Goal: Use online tool/utility: Utilize a website feature to perform a specific function

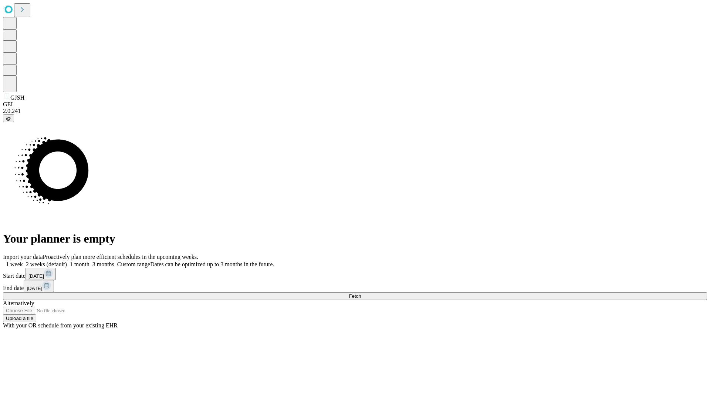
click at [361, 293] on span "Fetch" at bounding box center [355, 296] width 12 height 6
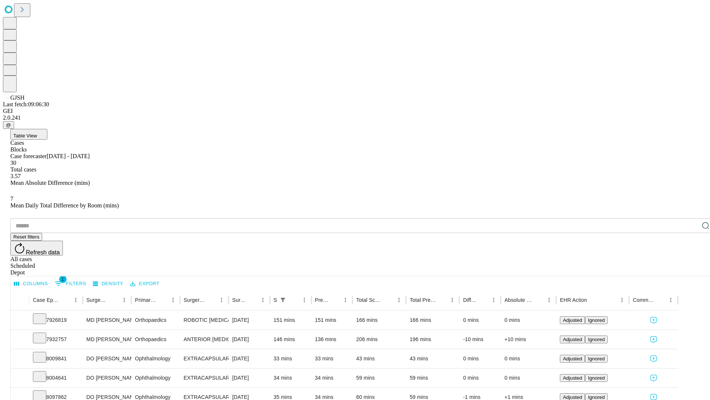
click at [37, 133] on span "Table View" at bounding box center [25, 136] width 24 height 6
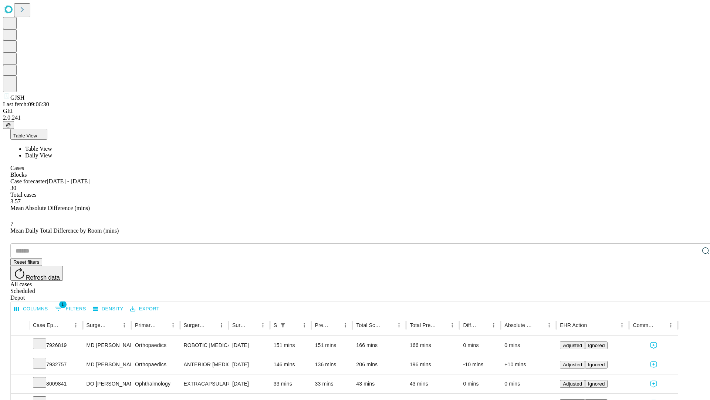
click at [52, 152] on span "Daily View" at bounding box center [38, 155] width 27 height 6
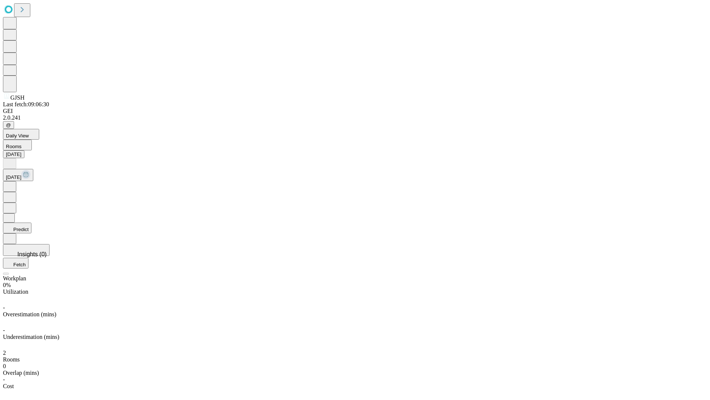
click at [31, 222] on button "Predict" at bounding box center [17, 227] width 28 height 11
